Goal: Use online tool/utility: Utilize a website feature to perform a specific function

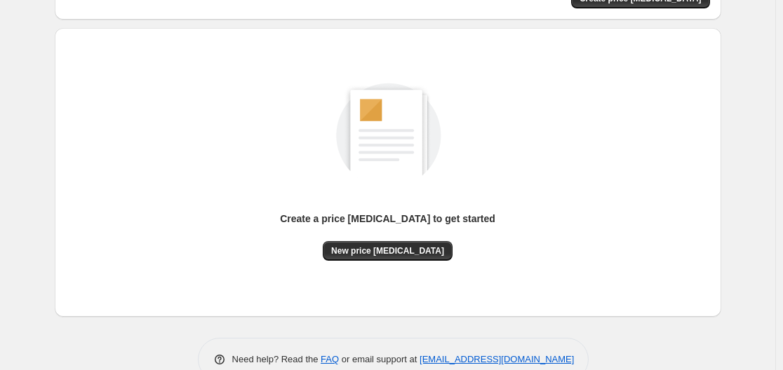
scroll to position [155, 0]
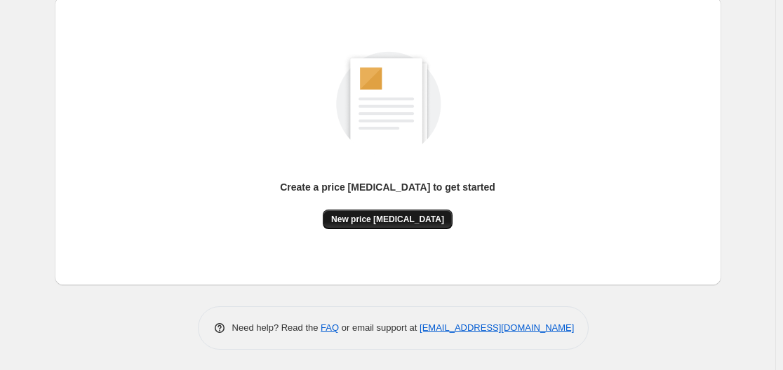
click at [377, 215] on span "New price change job" at bounding box center [387, 219] width 113 height 11
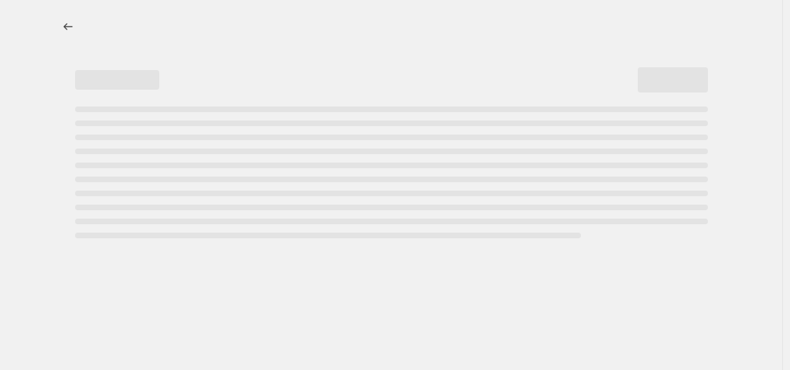
select select "percentage"
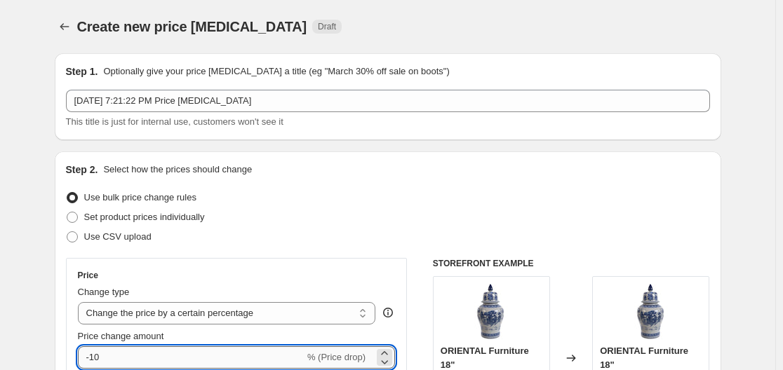
click at [196, 353] on input "-10" at bounding box center [191, 358] width 227 height 22
type input "-1"
type input "-35"
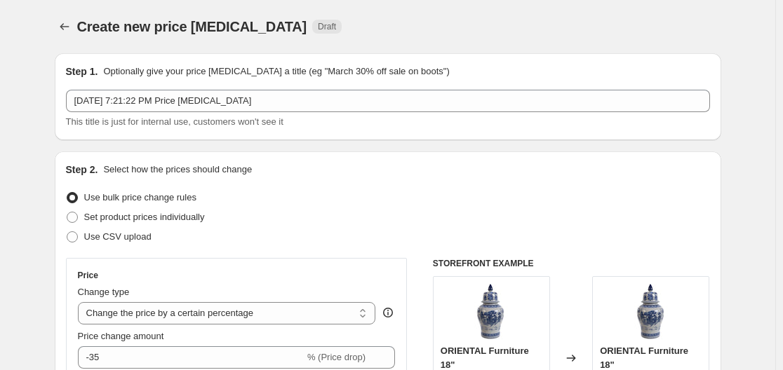
click at [550, 166] on div "Step 2. Select how the prices should change" at bounding box center [388, 170] width 644 height 14
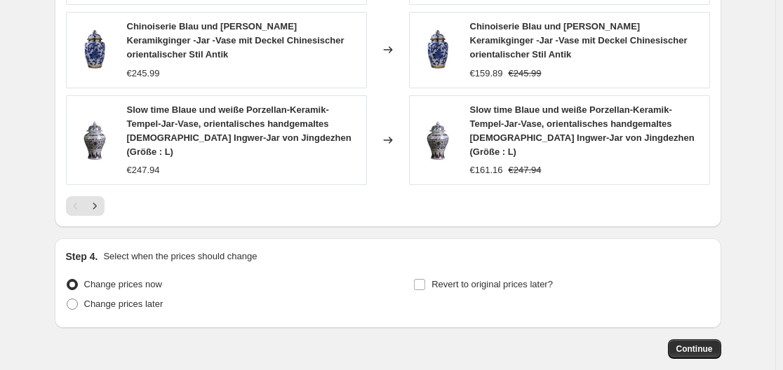
scroll to position [1111, 0]
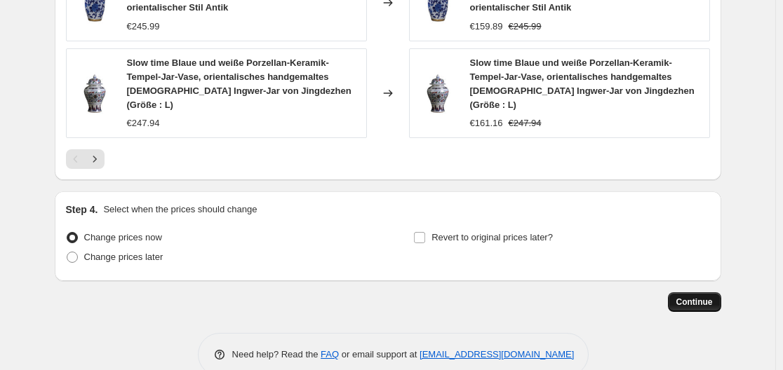
click at [696, 293] on button "Continue" at bounding box center [694, 303] width 53 height 20
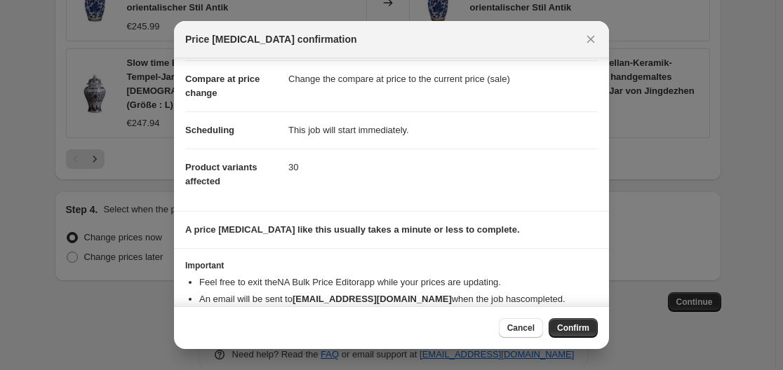
scroll to position [91, 0]
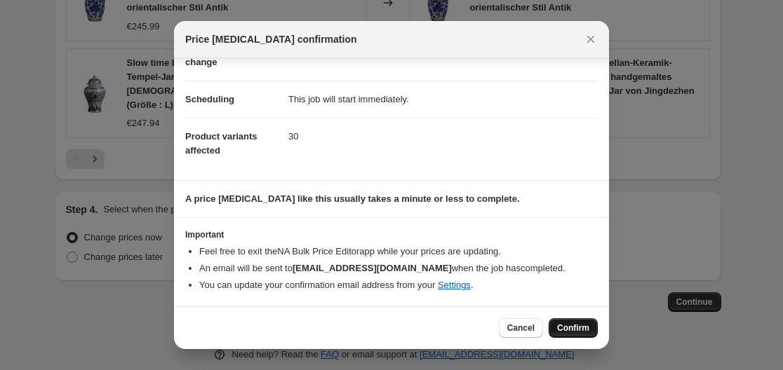
click at [590, 324] on button "Confirm" at bounding box center [573, 329] width 49 height 20
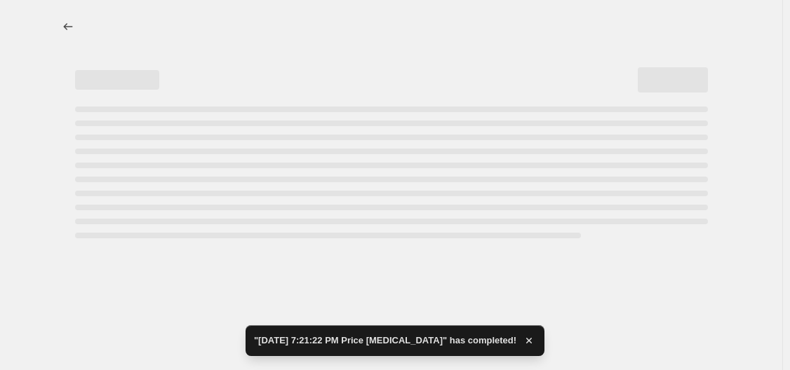
select select "percentage"
